Goal: Task Accomplishment & Management: Use online tool/utility

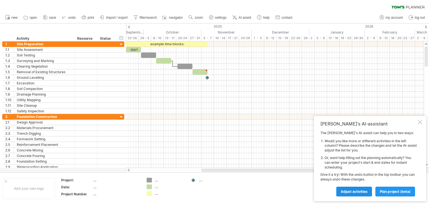
click at [354, 191] on span "Adjust activities" at bounding box center [354, 192] width 27 height 4
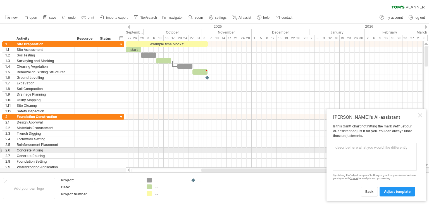
click at [356, 148] on textarea at bounding box center [375, 157] width 84 height 28
type textarea "r"
click at [419, 113] on div at bounding box center [420, 115] width 4 height 4
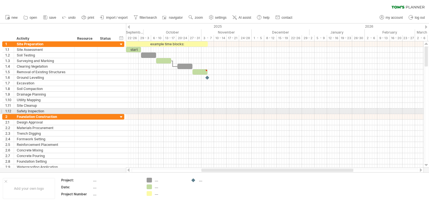
click at [136, 49] on div "start" at bounding box center [133, 49] width 15 height 5
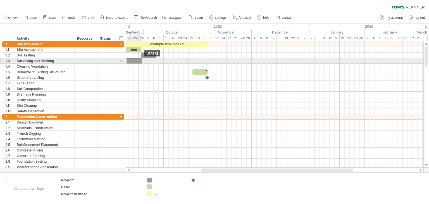
drag, startPoint x: 184, startPoint y: 67, endPoint x: 133, endPoint y: 61, distance: 50.9
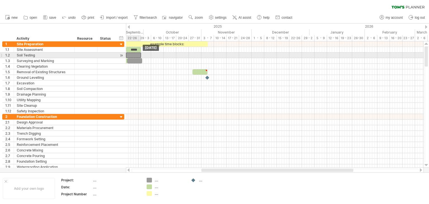
drag, startPoint x: 148, startPoint y: 54, endPoint x: 134, endPoint y: 53, distance: 14.0
click at [134, 53] on div at bounding box center [133, 55] width 15 height 5
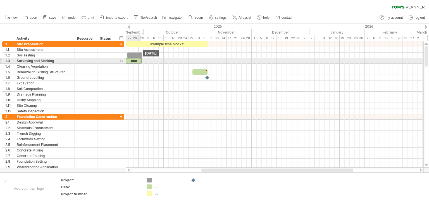
drag, startPoint x: 134, startPoint y: 48, endPoint x: 134, endPoint y: 58, distance: 10.9
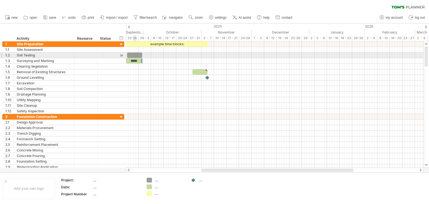
click at [135, 55] on div at bounding box center [134, 55] width 15 height 5
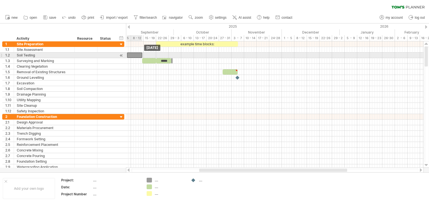
click at [138, 55] on div at bounding box center [134, 55] width 15 height 5
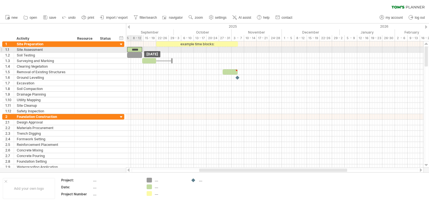
drag, startPoint x: 164, startPoint y: 61, endPoint x: 135, endPoint y: 49, distance: 30.9
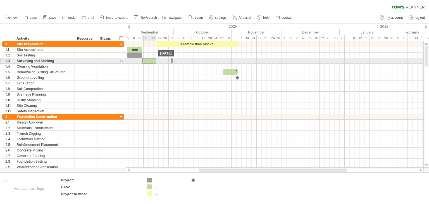
click at [149, 63] on div "example time blocks: ***** [DATE] [DATE]" at bounding box center [275, 104] width 298 height 126
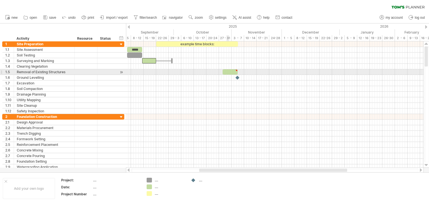
type textarea "**********"
drag, startPoint x: 229, startPoint y: 71, endPoint x: 149, endPoint y: 72, distance: 80.2
click at [149, 72] on div at bounding box center [149, 71] width 15 height 5
click at [156, 70] on div at bounding box center [156, 70] width 3 height 3
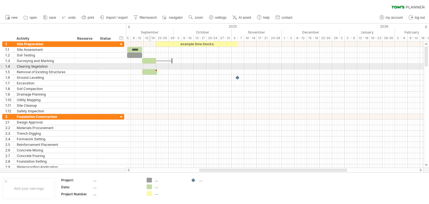
click at [150, 64] on div at bounding box center [275, 67] width 298 height 6
click at [151, 66] on div at bounding box center [275, 67] width 298 height 6
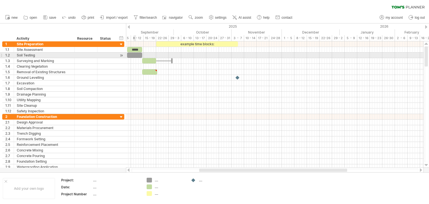
click at [136, 55] on div at bounding box center [134, 55] width 15 height 5
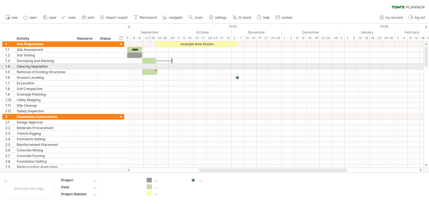
click at [150, 66] on div at bounding box center [275, 67] width 298 height 6
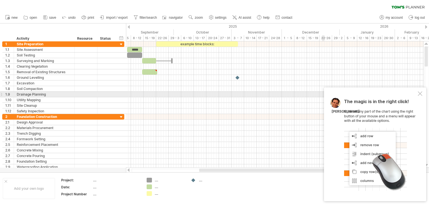
click at [420, 93] on div at bounding box center [420, 93] width 4 height 4
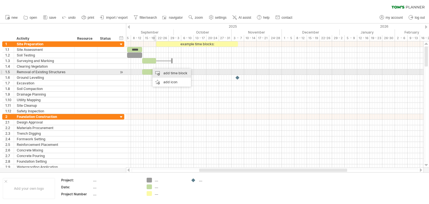
click at [166, 74] on div "add time block" at bounding box center [172, 73] width 39 height 9
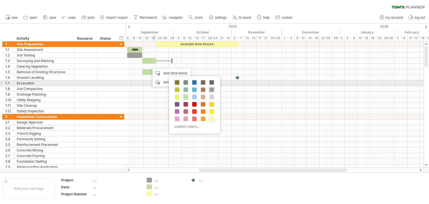
click at [176, 84] on span at bounding box center [177, 82] width 4 height 4
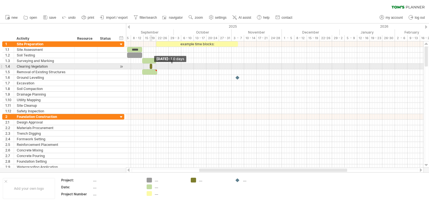
click at [152, 67] on span at bounding box center [152, 66] width 2 height 5
click at [148, 65] on div at bounding box center [275, 67] width 298 height 6
click at [151, 66] on span at bounding box center [152, 66] width 2 height 5
drag, startPoint x: 151, startPoint y: 66, endPoint x: 161, endPoint y: 65, distance: 9.8
click at [161, 65] on div at bounding box center [156, 66] width 13 height 5
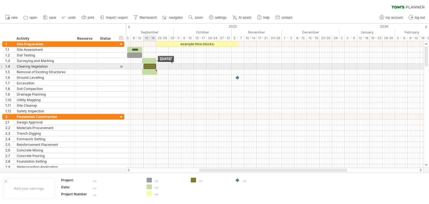
drag, startPoint x: 156, startPoint y: 65, endPoint x: 150, endPoint y: 65, distance: 6.2
click at [150, 65] on div at bounding box center [150, 66] width 13 height 5
drag, startPoint x: 150, startPoint y: 67, endPoint x: 138, endPoint y: 67, distance: 11.7
click at [138, 67] on div at bounding box center [138, 66] width 13 height 5
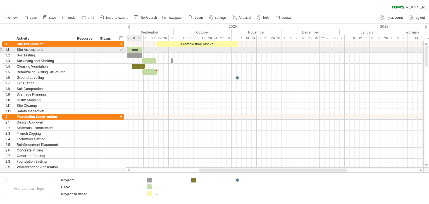
click at [136, 49] on div "*****" at bounding box center [134, 49] width 15 height 5
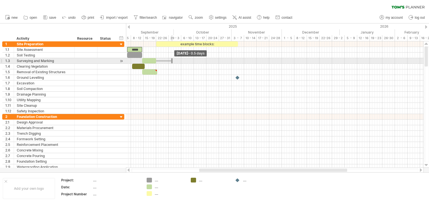
drag, startPoint x: 172, startPoint y: 61, endPoint x: 159, endPoint y: 61, distance: 12.9
click at [159, 61] on div "example time blocks: ***** [DATE] - 0.5 days [DATE]" at bounding box center [275, 104] width 298 height 126
click at [172, 60] on span at bounding box center [173, 60] width 2 height 5
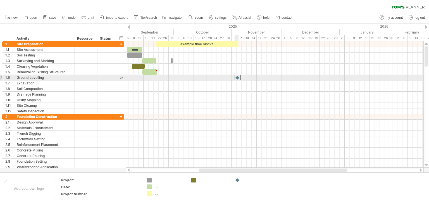
click at [239, 78] on div at bounding box center [238, 77] width 6 height 5
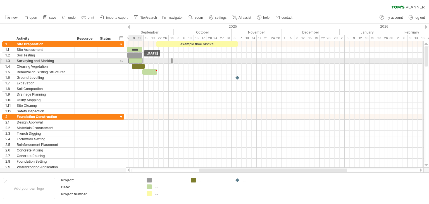
drag, startPoint x: 152, startPoint y: 62, endPoint x: 138, endPoint y: 63, distance: 14.0
click at [194, 63] on div "example time blocks: *****" at bounding box center [194, 77] width 0 height 73
drag, startPoint x: 171, startPoint y: 62, endPoint x: 145, endPoint y: 62, distance: 25.7
click at [145, 62] on span at bounding box center [146, 60] width 2 height 5
click at [157, 61] on div at bounding box center [159, 60] width 27 height 5
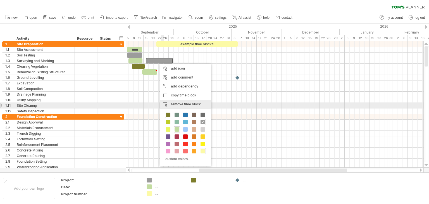
click at [177, 104] on span "remove time block" at bounding box center [186, 104] width 30 height 4
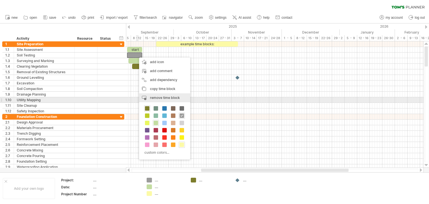
click at [176, 98] on span "remove time block" at bounding box center [165, 98] width 30 height 4
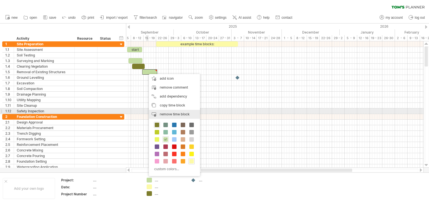
click at [168, 113] on span "remove time block" at bounding box center [175, 114] width 30 height 4
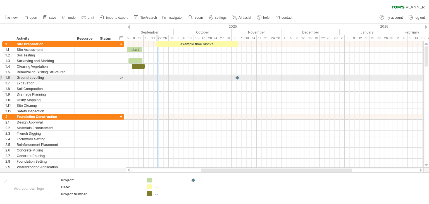
click at [158, 78] on div at bounding box center [275, 78] width 298 height 6
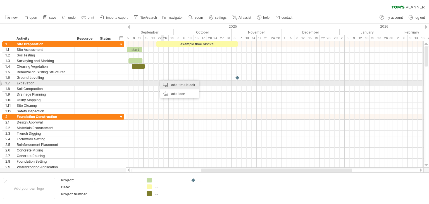
click at [174, 85] on div "add time block" at bounding box center [179, 85] width 39 height 9
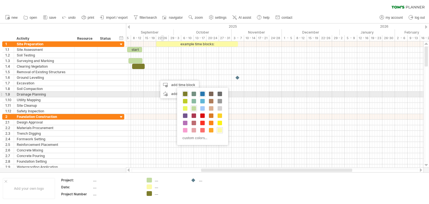
click at [201, 94] on span at bounding box center [202, 94] width 4 height 4
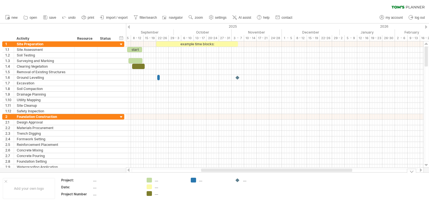
click at [200, 180] on div "...." at bounding box center [214, 180] width 30 height 5
type input "**********"
click at [157, 180] on div "...." at bounding box center [170, 180] width 30 height 5
type input "**"
click at [158, 188] on div "...." at bounding box center [170, 186] width 30 height 5
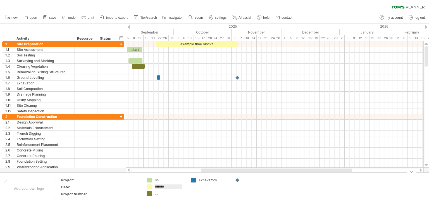
type input "********"
click at [155, 195] on div "...." at bounding box center [170, 193] width 30 height 5
type input "*"
click at [213, 181] on div "Excavators" at bounding box center [214, 180] width 30 height 5
type input "*"
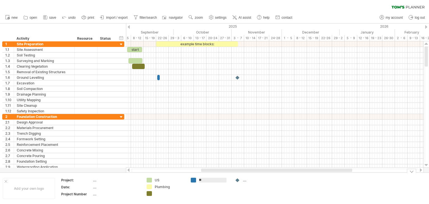
type input "***"
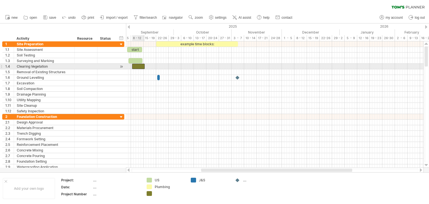
click at [138, 67] on div at bounding box center [138, 66] width 13 height 5
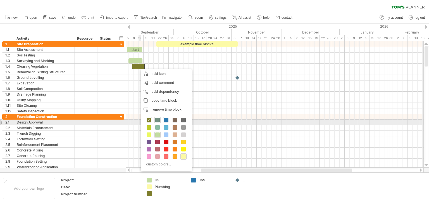
click at [157, 121] on span at bounding box center [157, 120] width 4 height 4
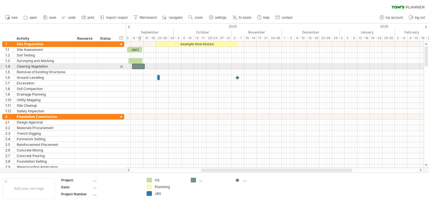
click at [140, 65] on div at bounding box center [138, 66] width 13 height 5
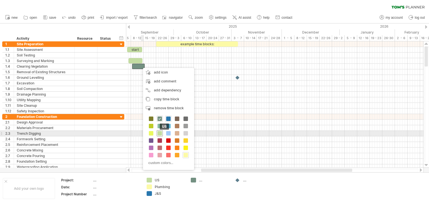
click at [160, 132] on span at bounding box center [160, 133] width 4 height 4
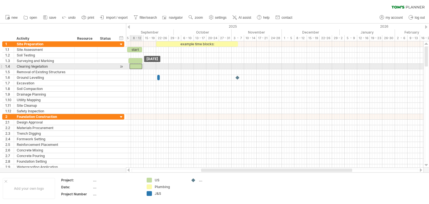
drag, startPoint x: 139, startPoint y: 64, endPoint x: 136, endPoint y: 65, distance: 3.4
click at [136, 65] on div at bounding box center [136, 66] width 13 height 5
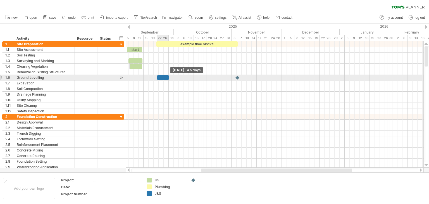
drag, startPoint x: 159, startPoint y: 78, endPoint x: 168, endPoint y: 78, distance: 9.0
click at [168, 78] on span at bounding box center [169, 77] width 2 height 5
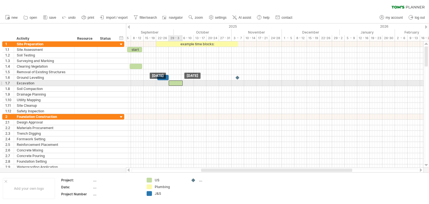
drag, startPoint x: 136, startPoint y: 61, endPoint x: 177, endPoint y: 82, distance: 46.3
click at [178, 83] on div at bounding box center [176, 83] width 14 height 5
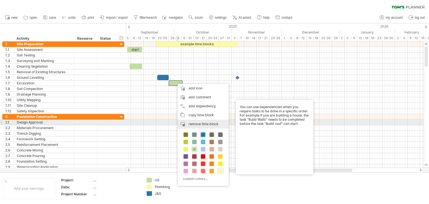
click at [202, 125] on span "remove time block" at bounding box center [204, 124] width 30 height 4
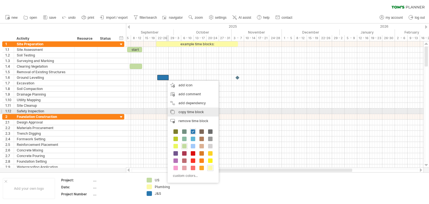
click at [182, 110] on span "copy time block" at bounding box center [191, 112] width 25 height 4
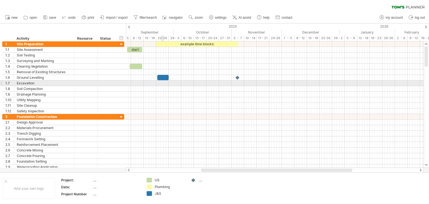
click at [162, 84] on div at bounding box center [275, 84] width 298 height 6
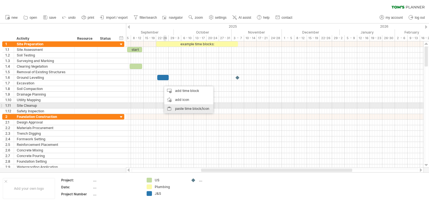
click at [179, 104] on div "paste time block/icon" at bounding box center [188, 108] width 49 height 9
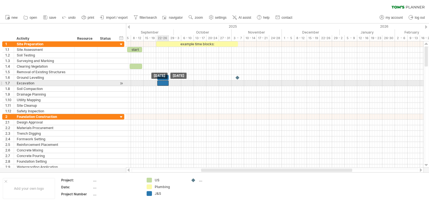
drag, startPoint x: 166, startPoint y: 84, endPoint x: 163, endPoint y: 85, distance: 3.6
click at [163, 85] on div at bounding box center [162, 83] width 11 height 5
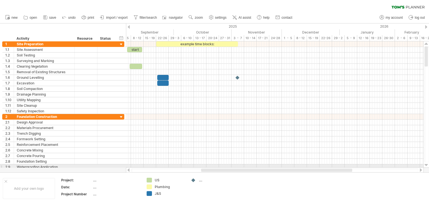
click at [427, 166] on div at bounding box center [427, 165] width 4 height 4
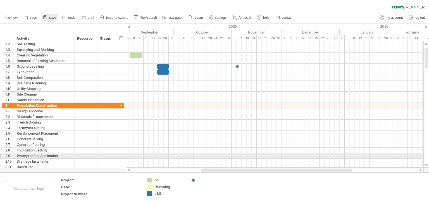
click at [52, 16] on span "save" at bounding box center [52, 18] width 7 height 4
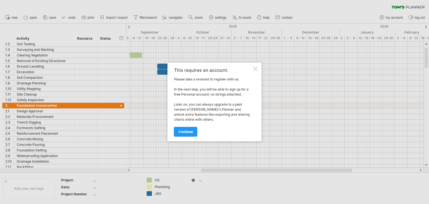
click at [254, 71] on div at bounding box center [256, 69] width 4 height 4
